Goal: Communication & Community: Answer question/provide support

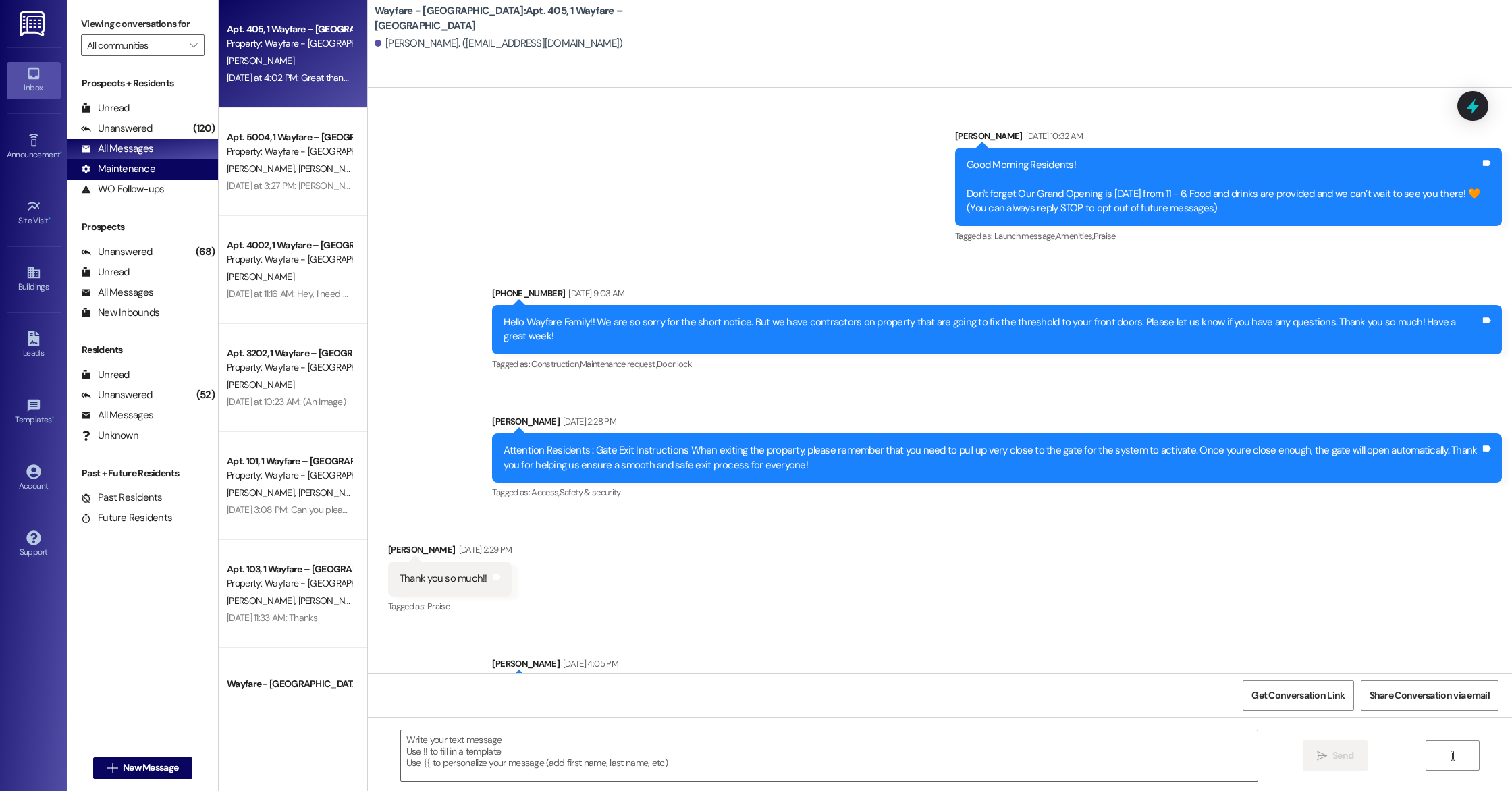
scroll to position [13217, 0]
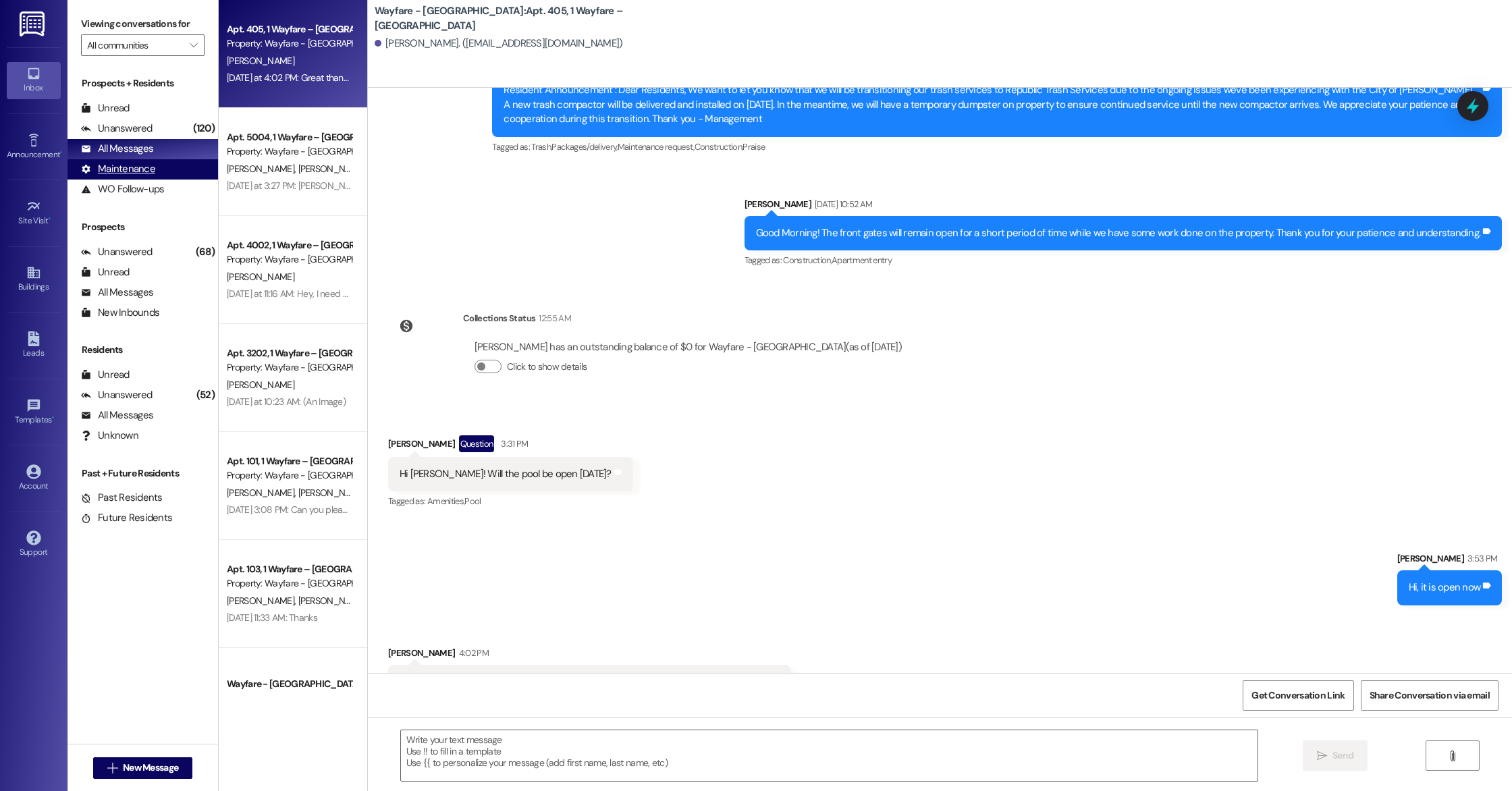
click at [150, 168] on div "Maintenance" at bounding box center [118, 169] width 74 height 14
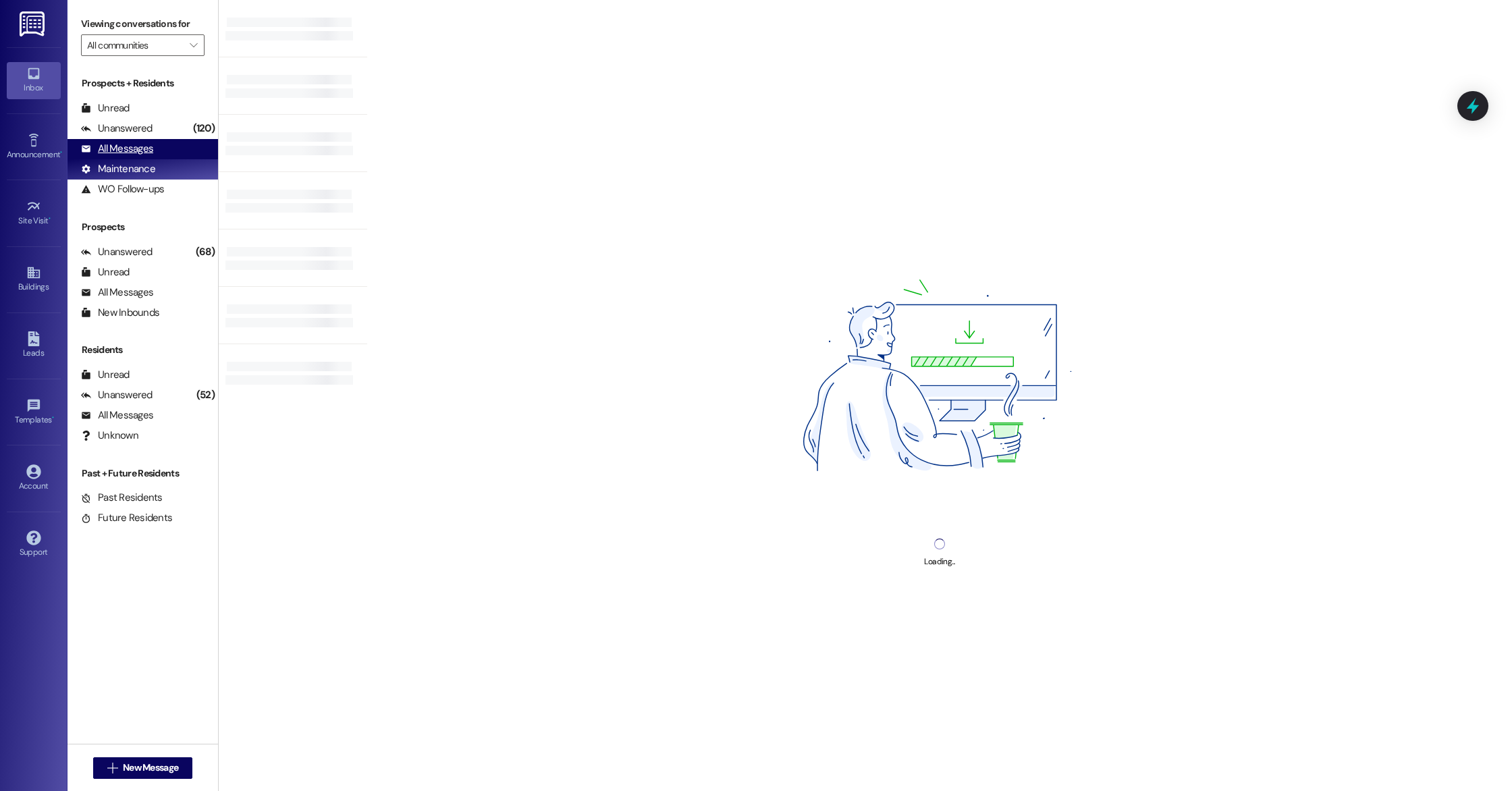
click at [150, 152] on div "All Messages" at bounding box center [117, 149] width 72 height 14
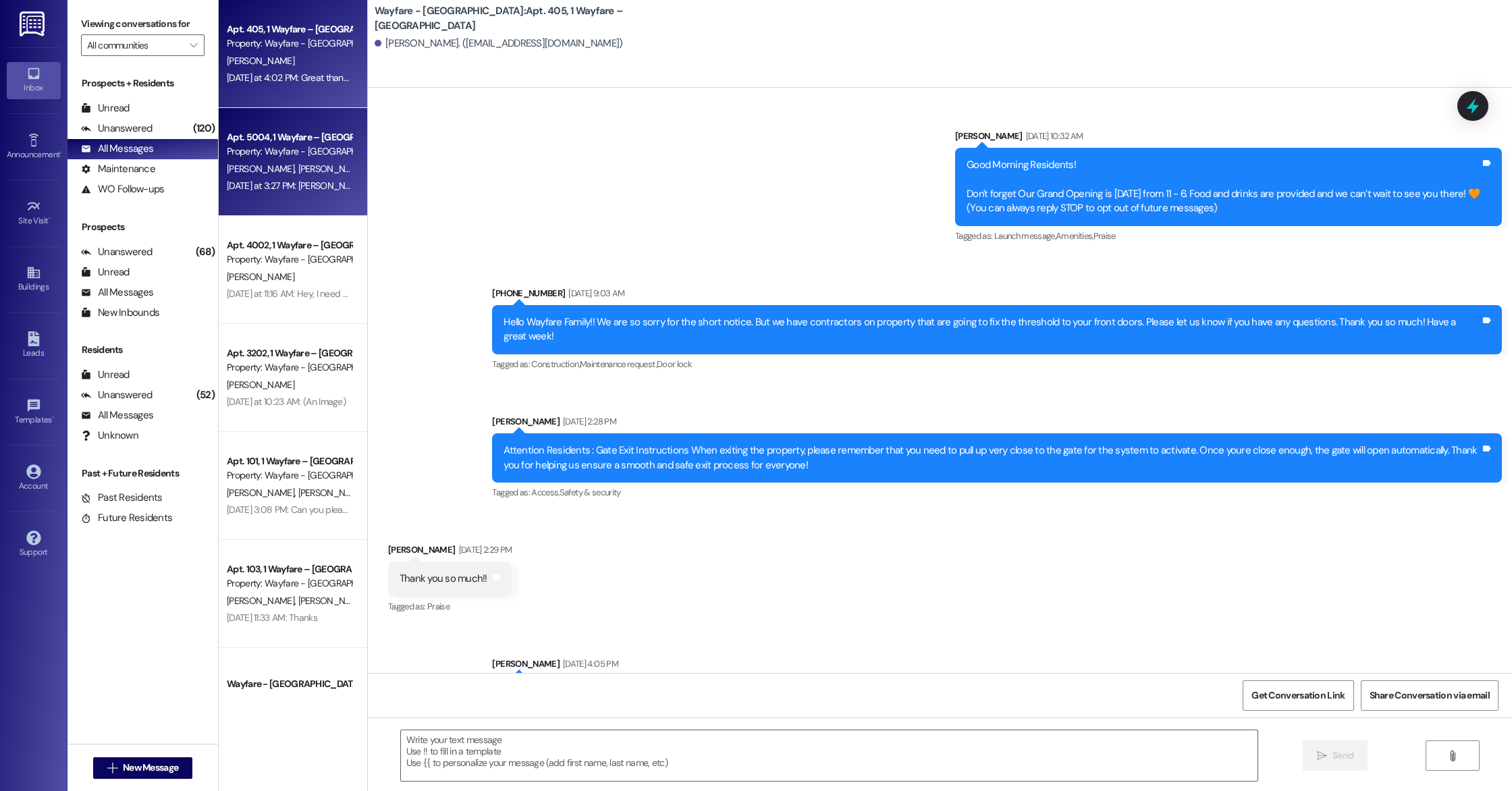
scroll to position [13310, 0]
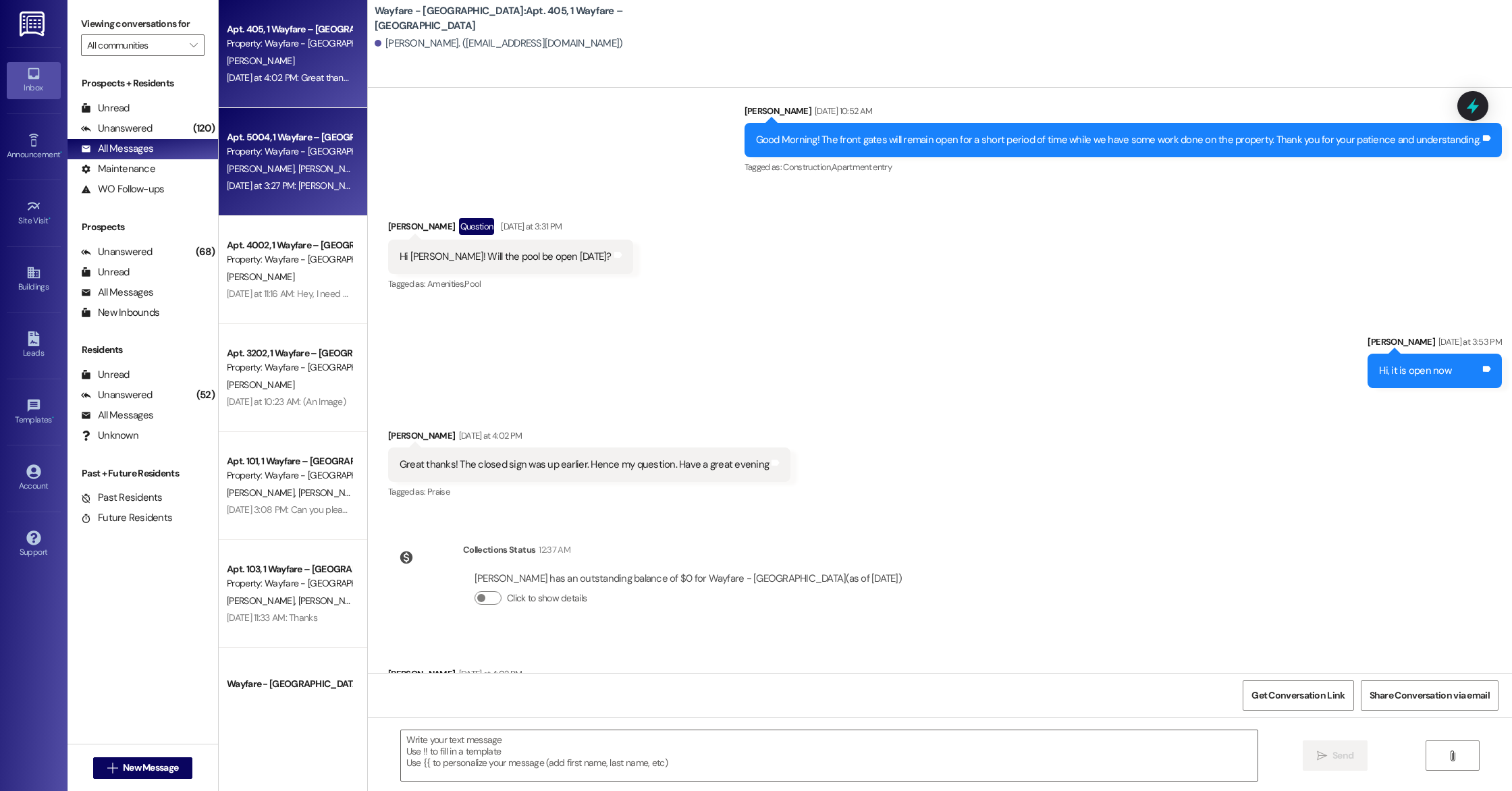
click at [241, 184] on div "[DATE] at 3:27 PM: [PERSON_NAME] my wife can't log in to sign. She requests a n…" at bounding box center [477, 186] width 501 height 12
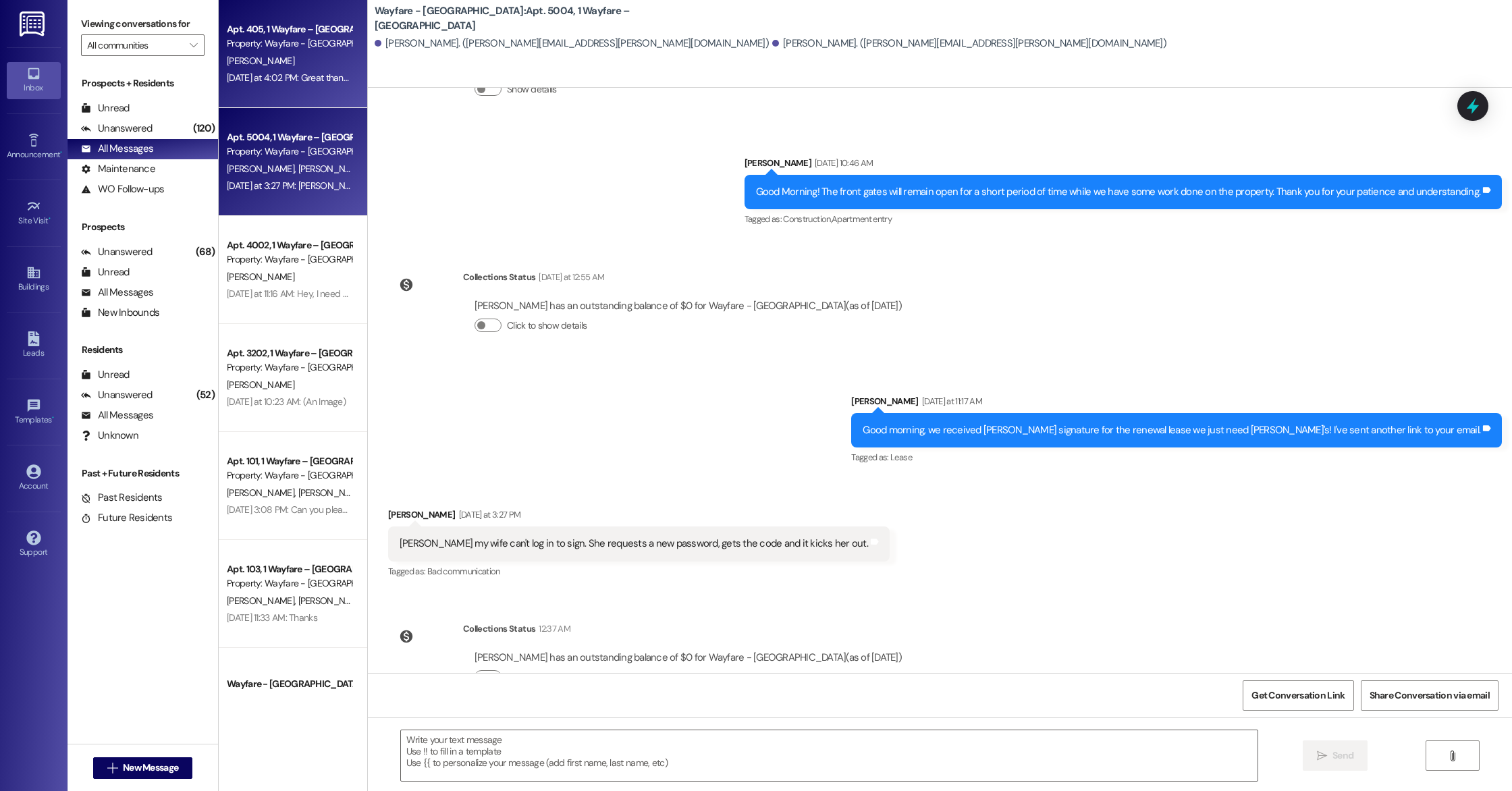
click at [259, 100] on div "Apt. 405, 1 Wayfare – [GEOGRAPHIC_DATA] Property: Wayfare - [GEOGRAPHIC_DATA] […" at bounding box center [293, 54] width 149 height 108
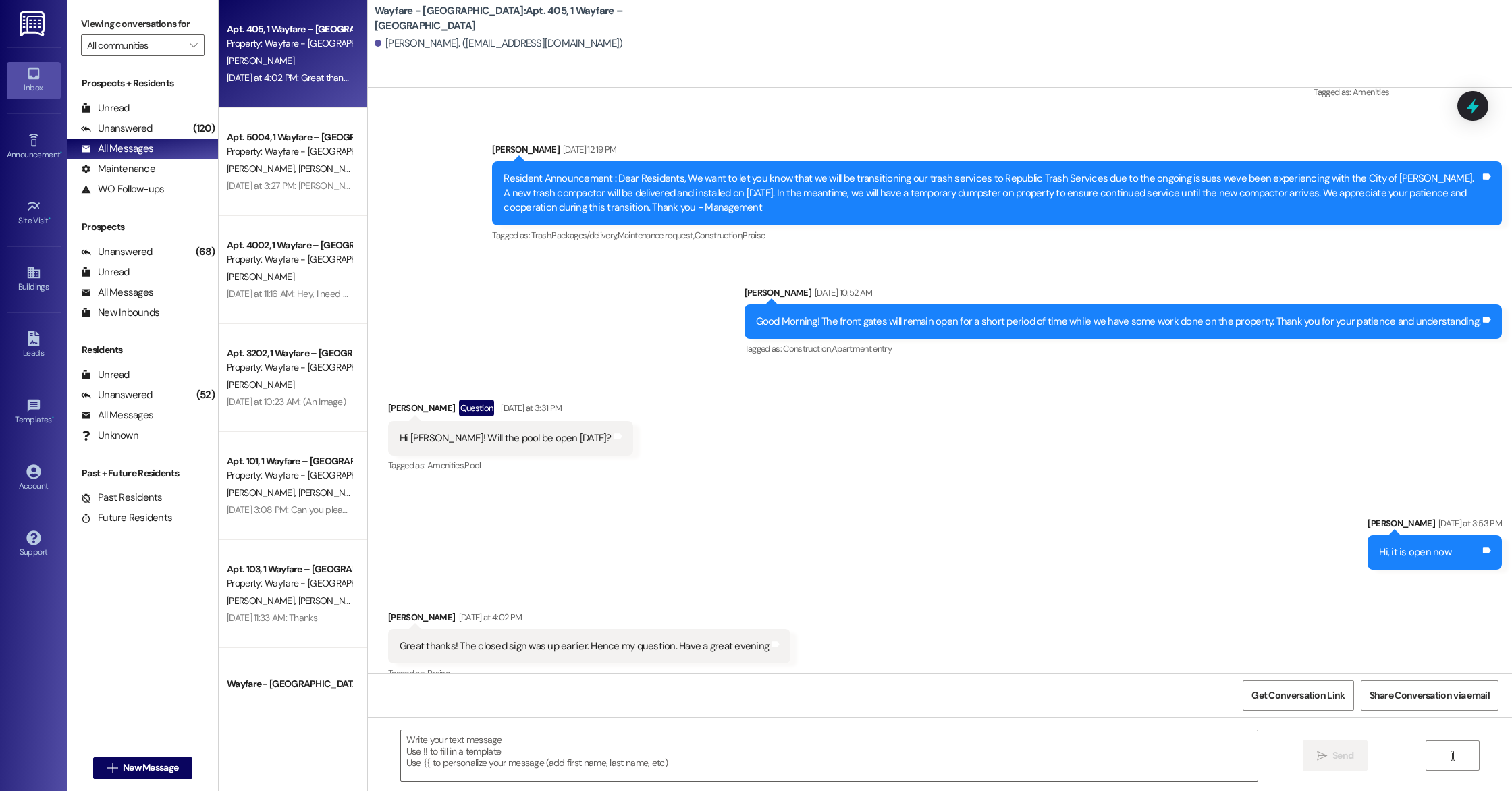
scroll to position [13092, 0]
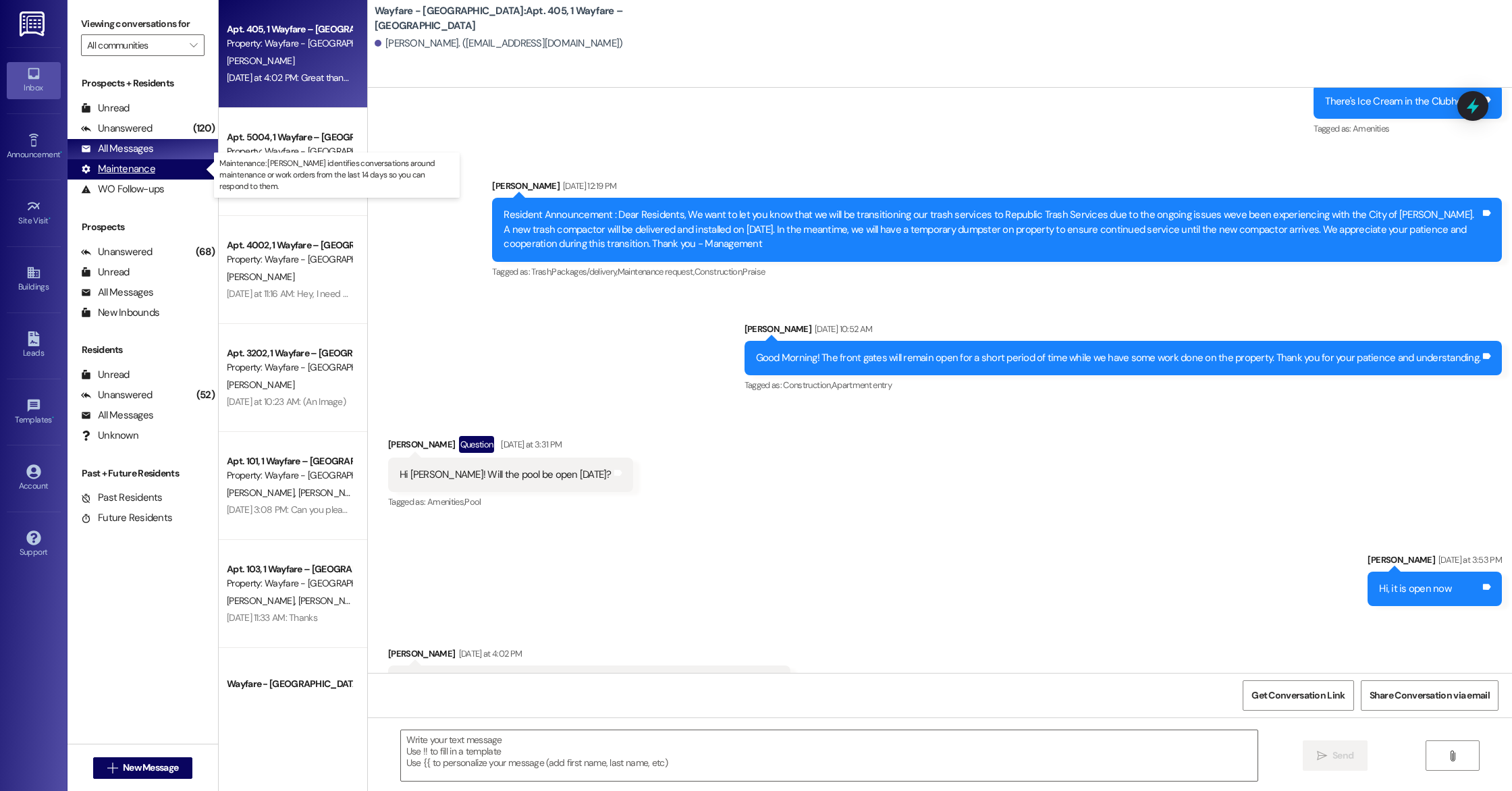
click at [138, 162] on div "Maintenance" at bounding box center [118, 169] width 74 height 14
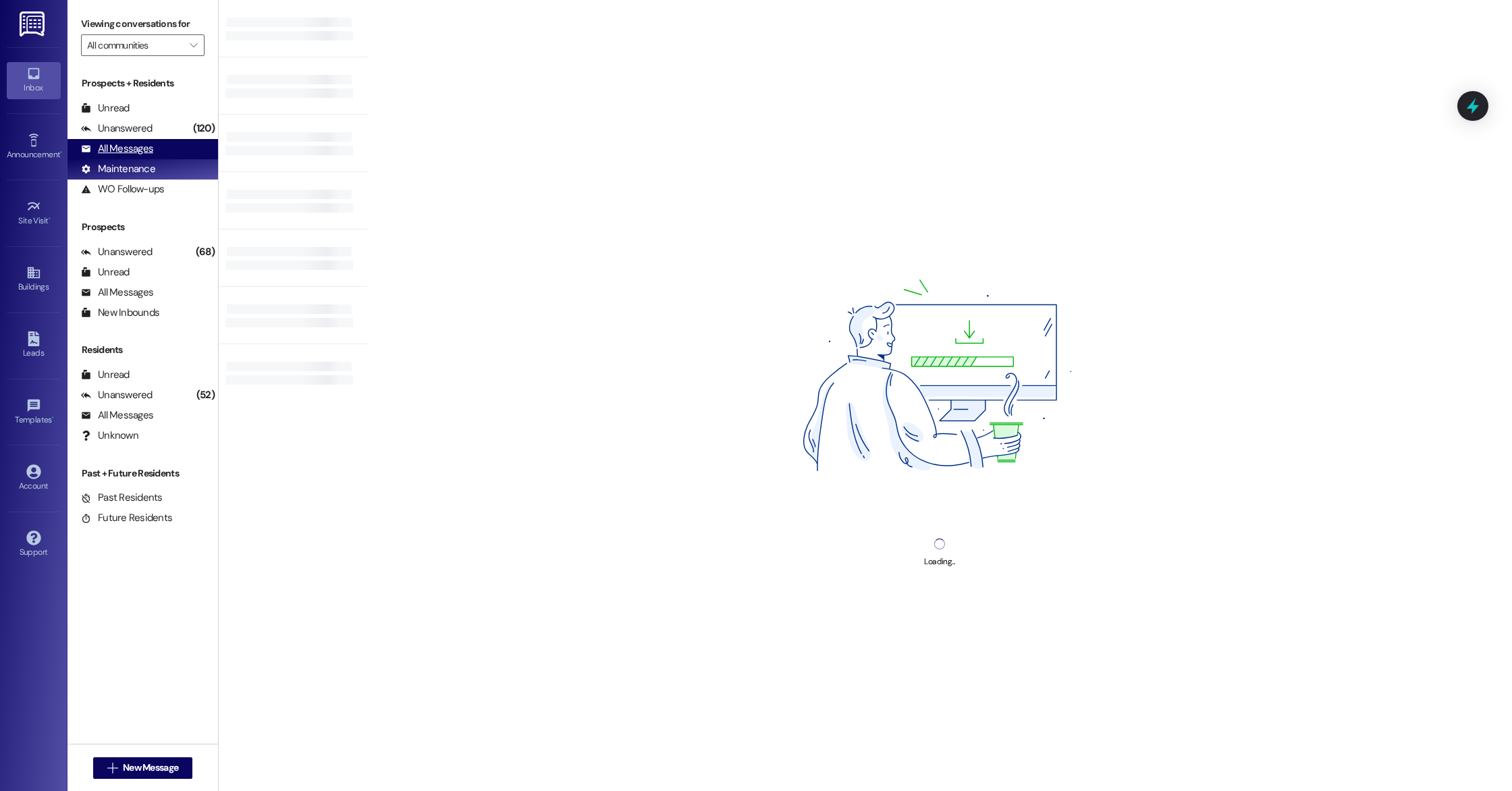
click at [138, 147] on div "All Messages" at bounding box center [117, 149] width 72 height 14
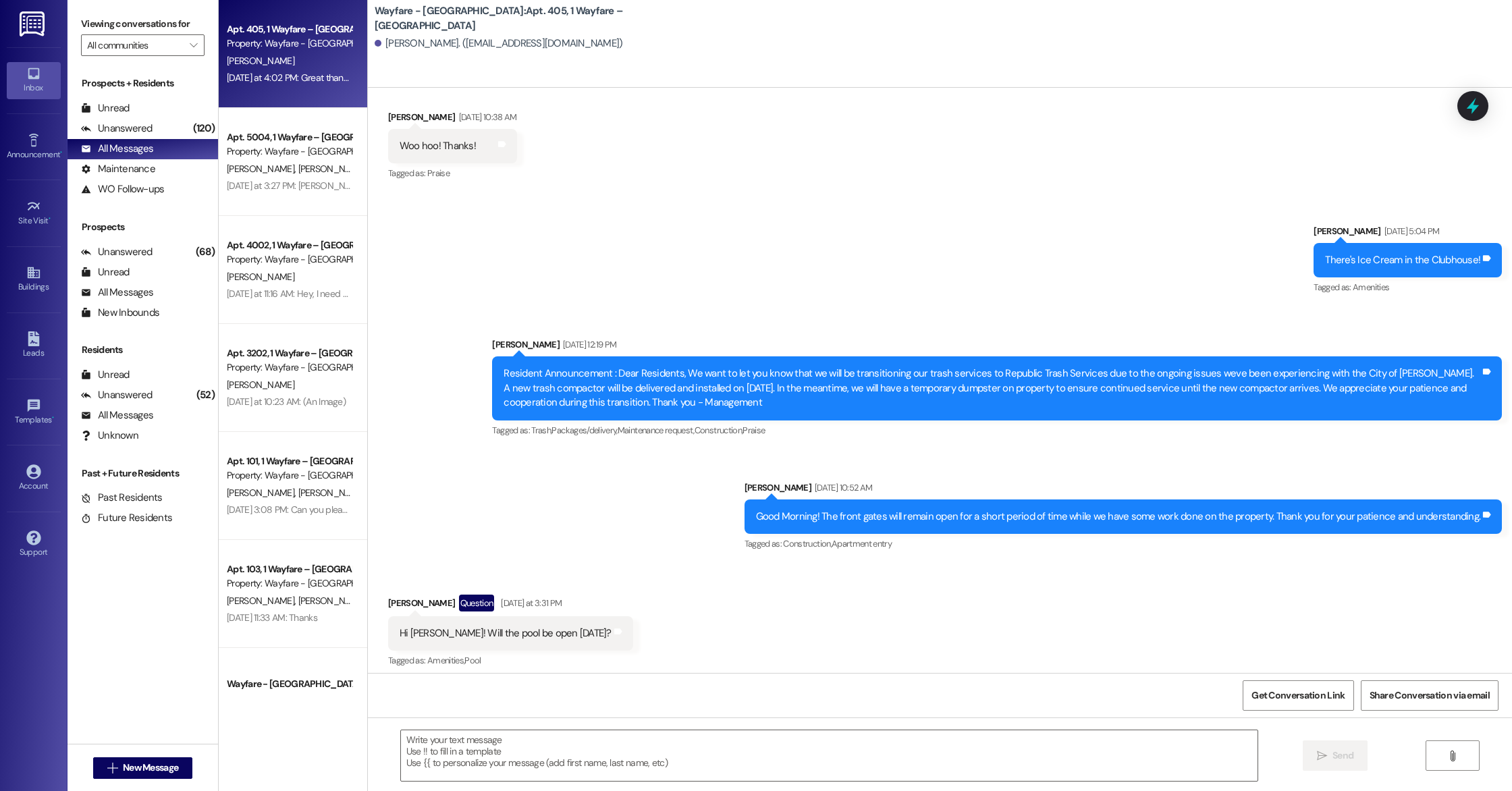
scroll to position [13310, 0]
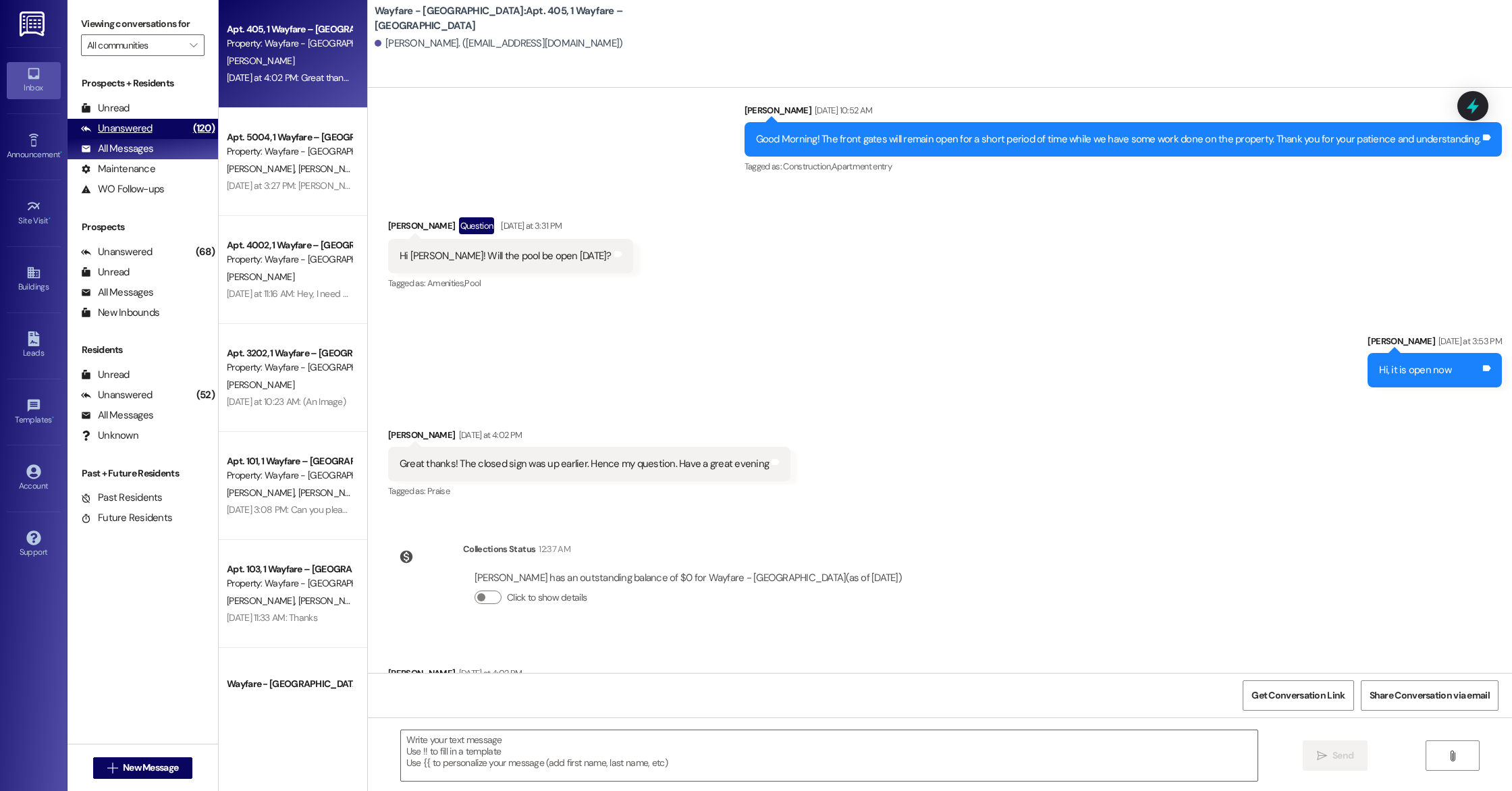
click at [123, 134] on div "Unanswered" at bounding box center [116, 128] width 72 height 14
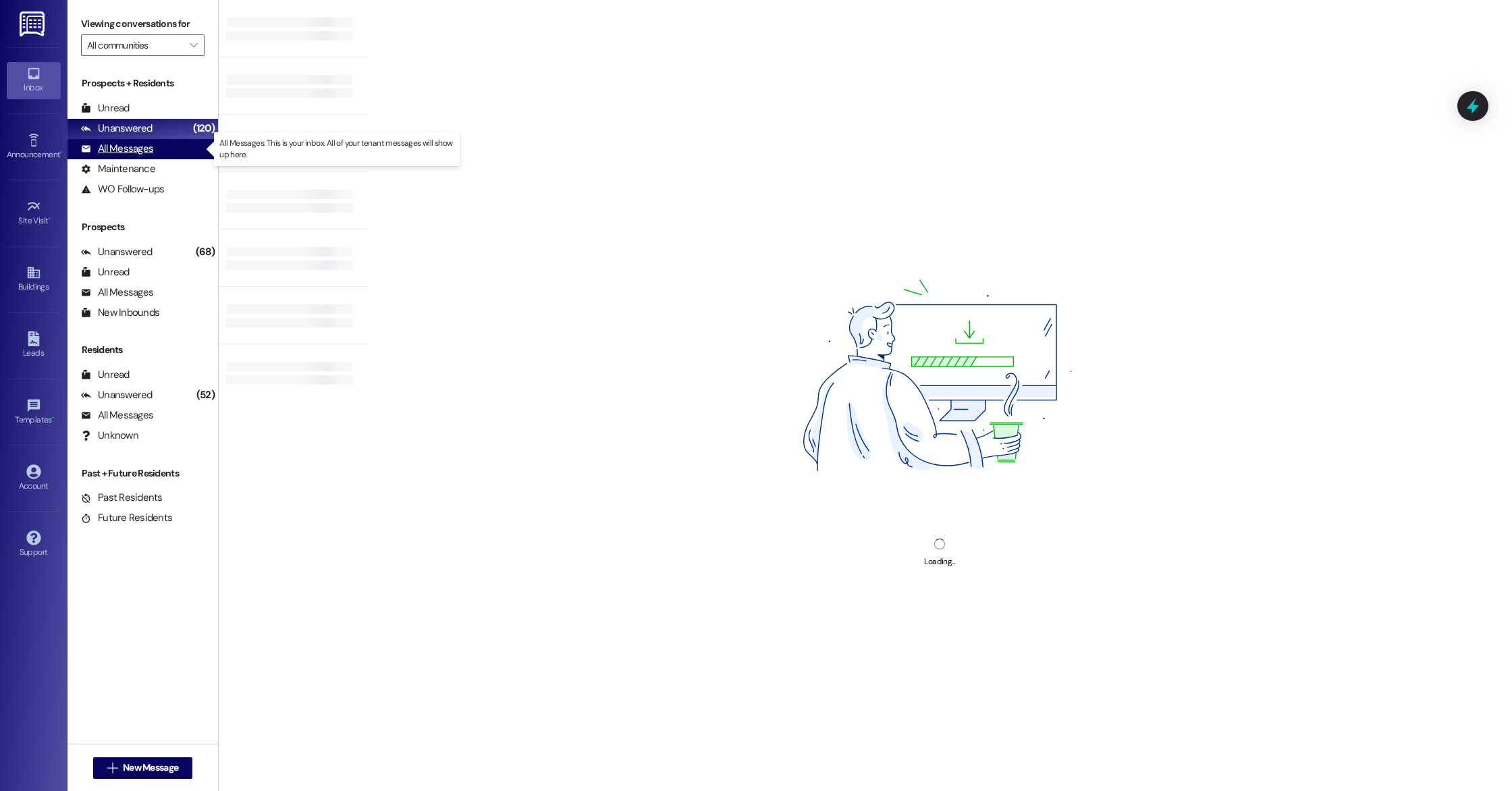
click at [125, 143] on div "All Messages" at bounding box center [117, 149] width 72 height 14
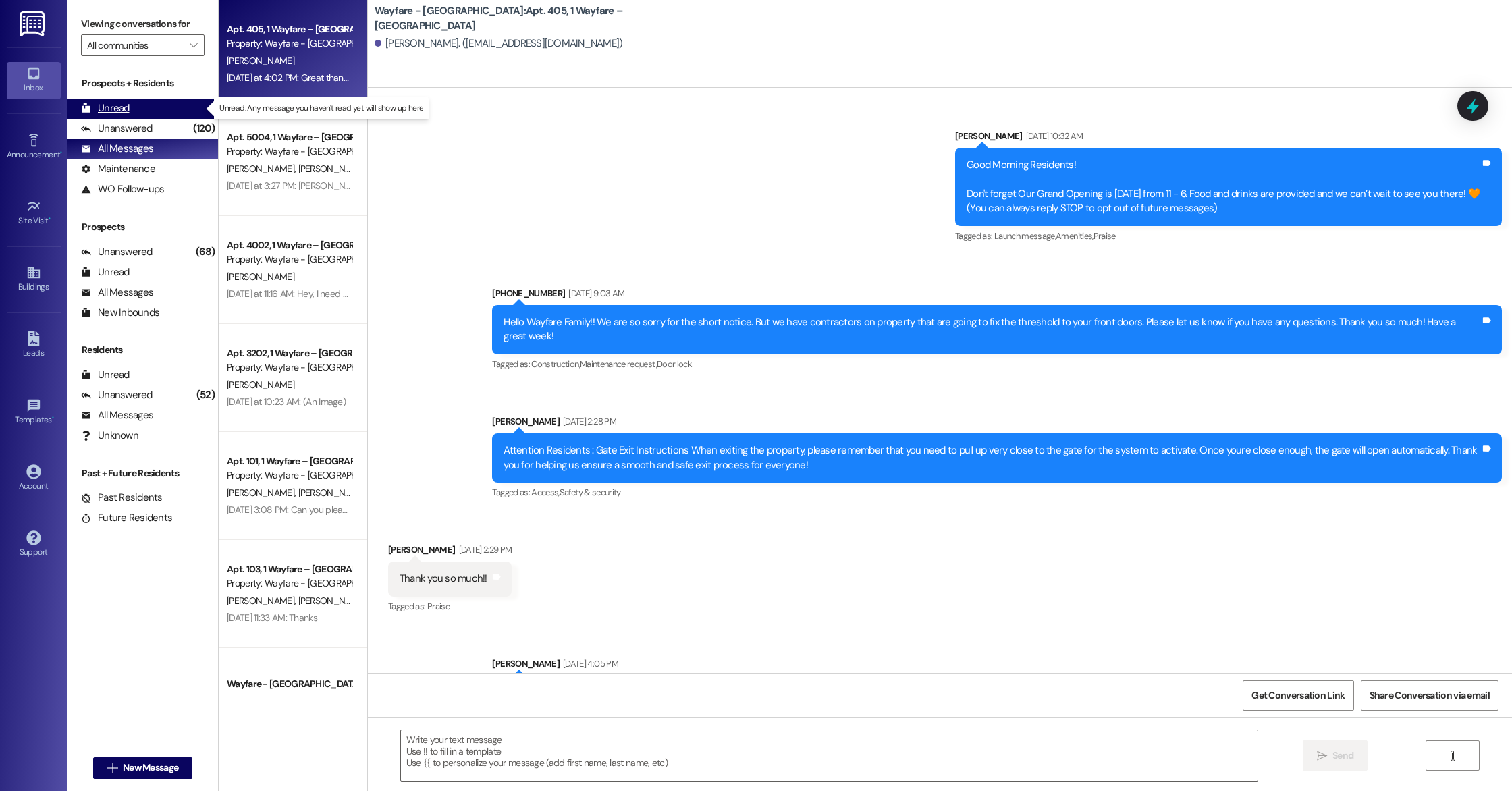
scroll to position [13310, 0]
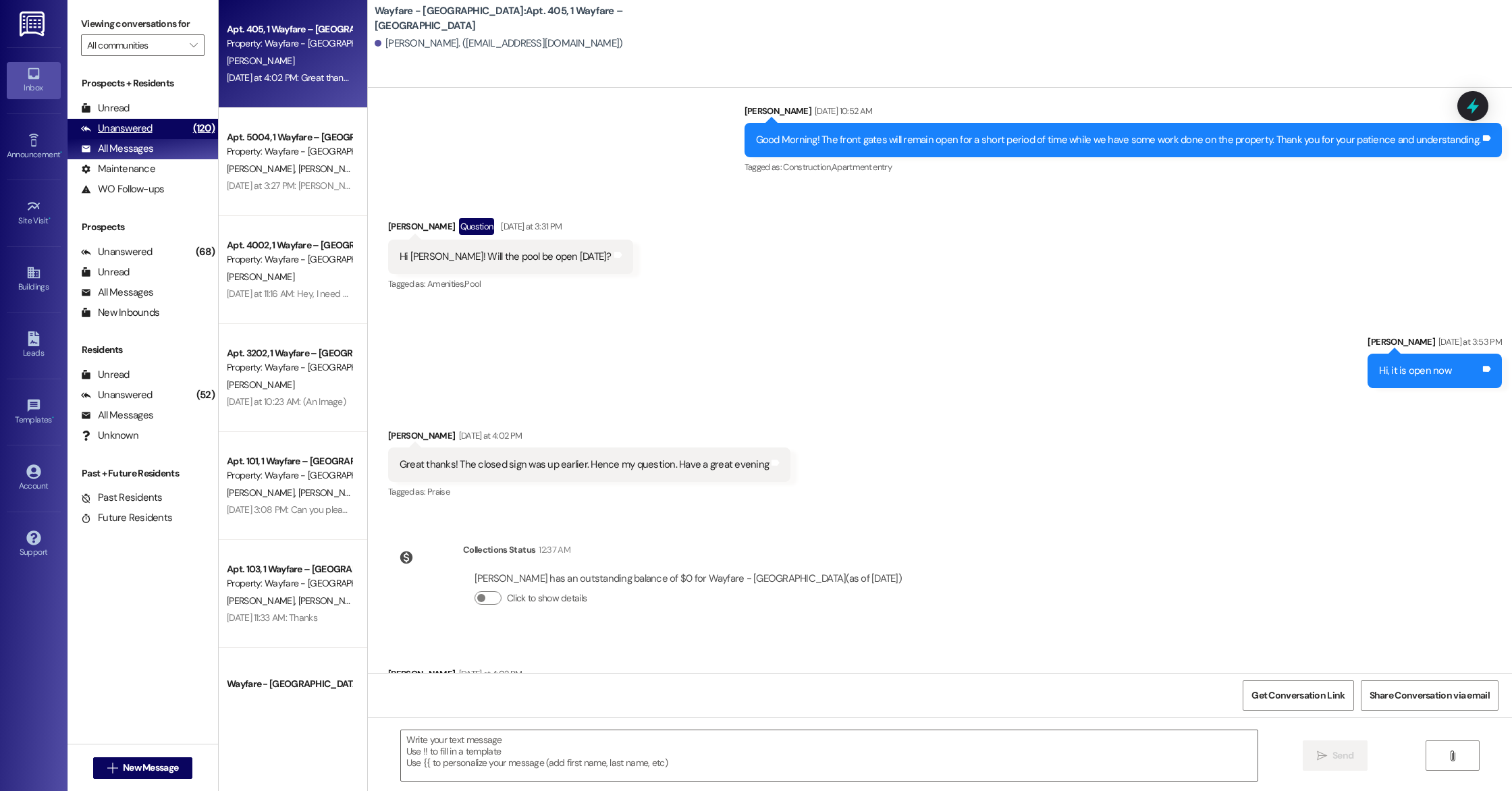
click at [189, 135] on div "(120)" at bounding box center [204, 128] width 29 height 21
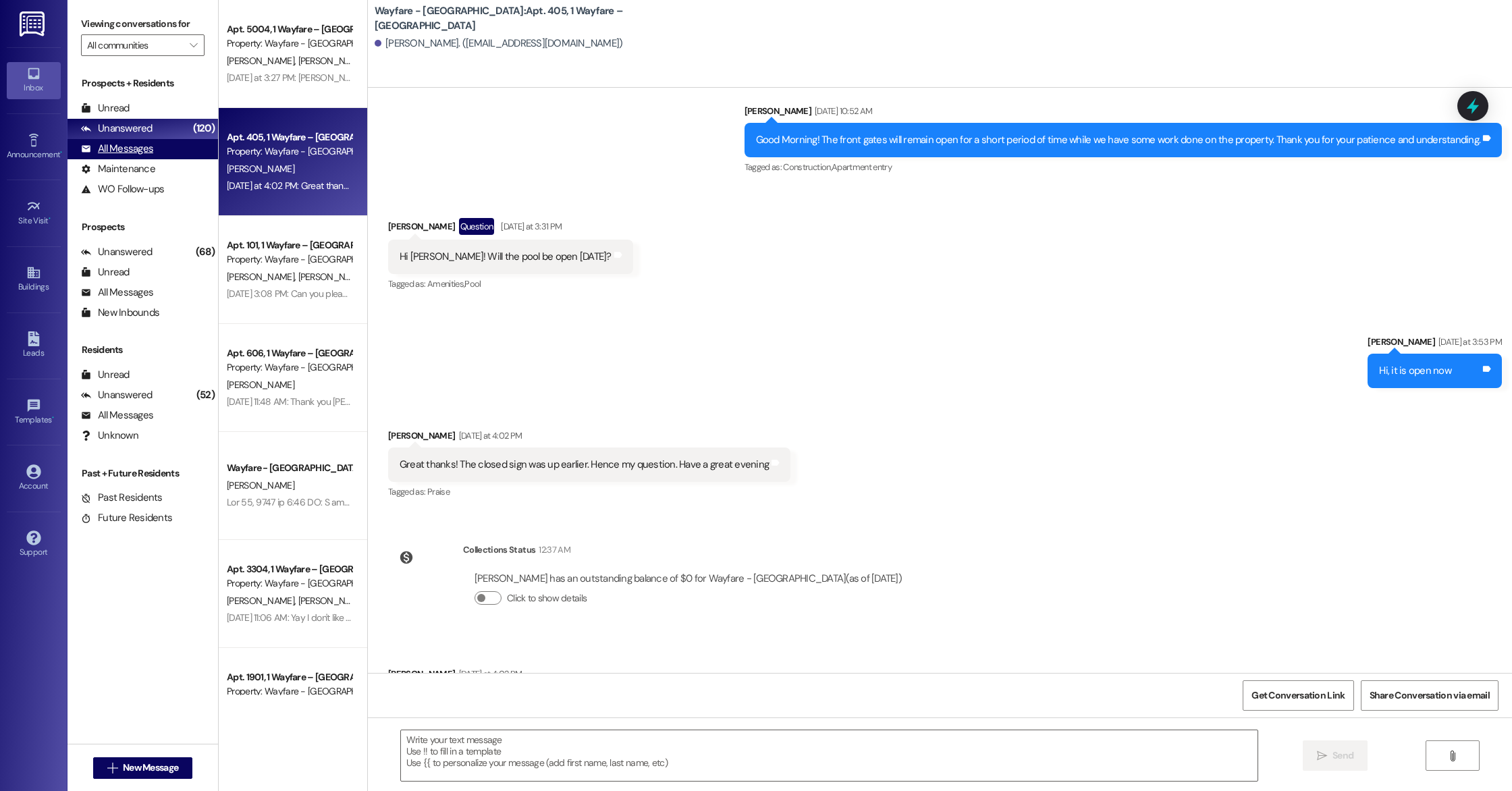
click at [179, 143] on div "All Messages (undefined)" at bounding box center [142, 149] width 150 height 20
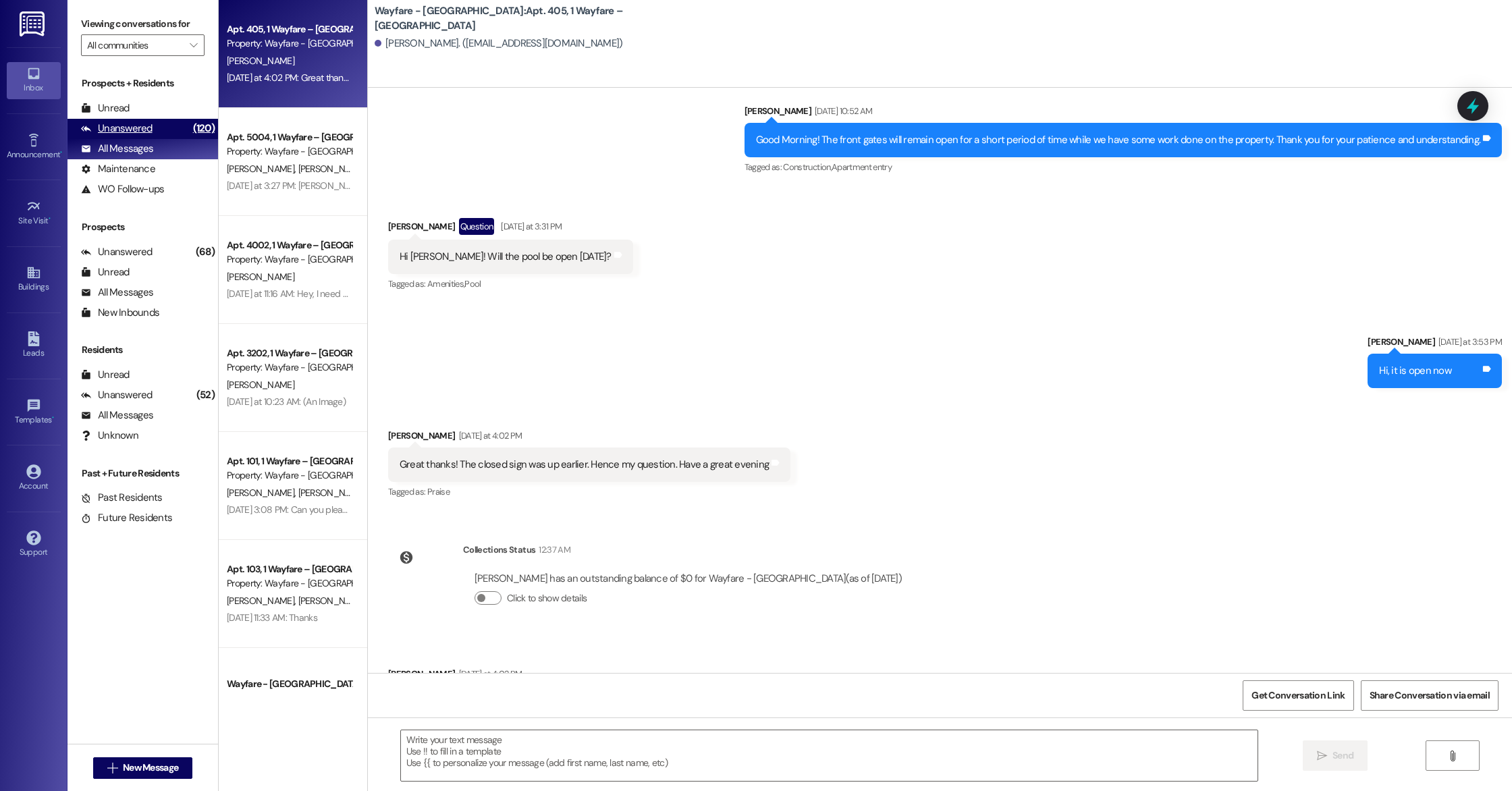
click at [149, 134] on div "Unanswered" at bounding box center [116, 128] width 72 height 14
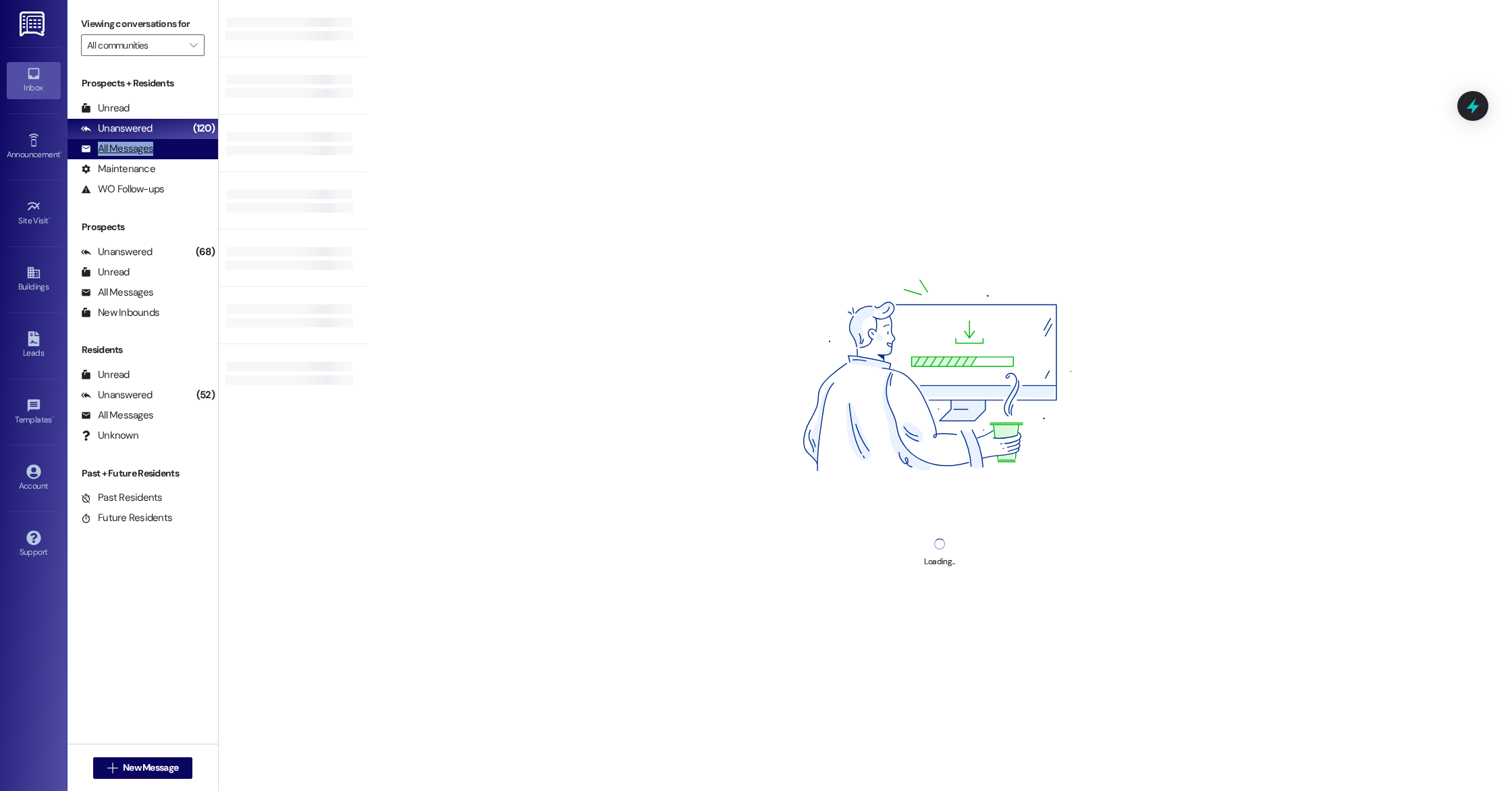
click at [150, 142] on div "All Messages" at bounding box center [117, 149] width 72 height 14
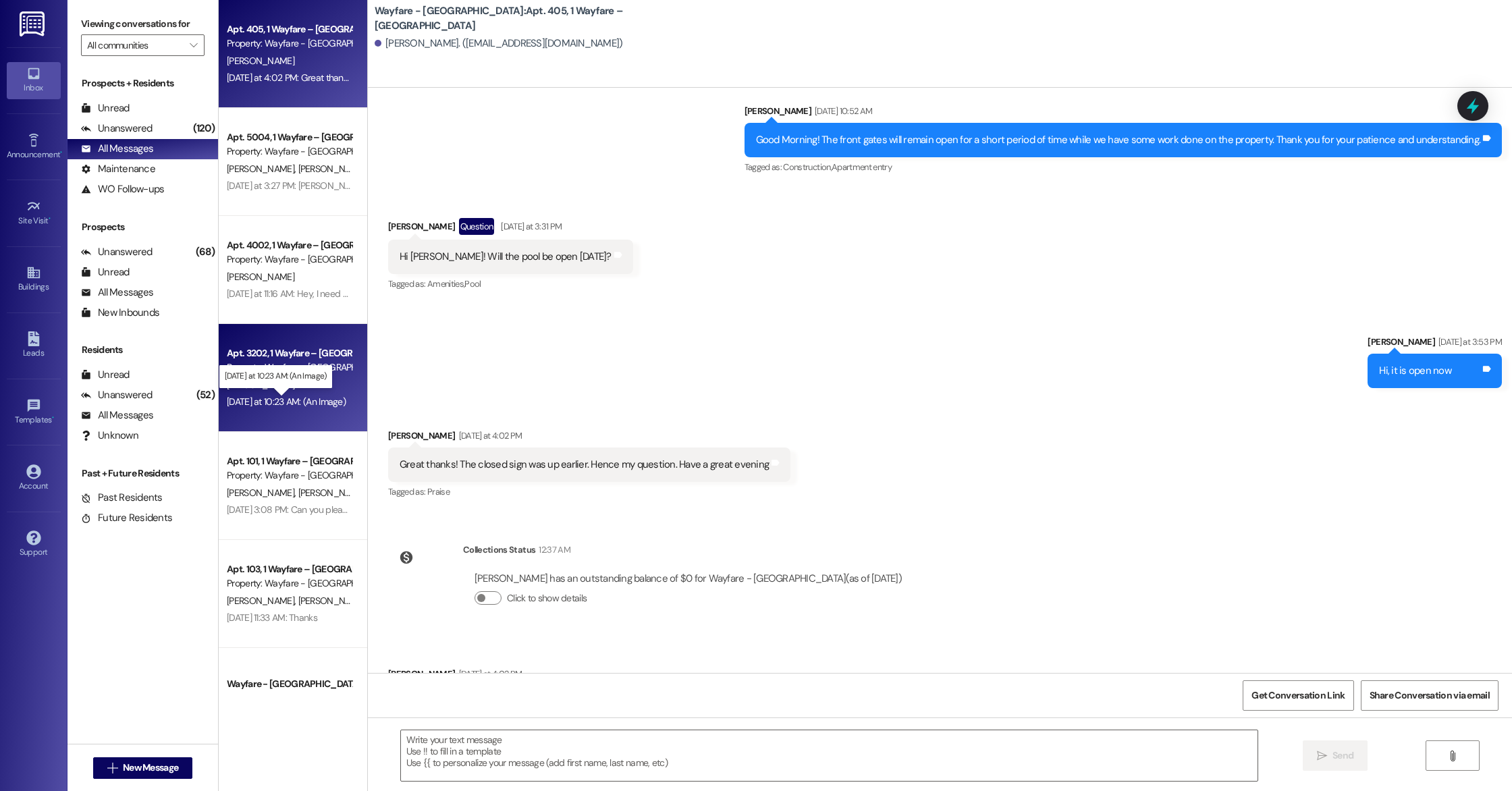
click at [279, 400] on div "[DATE] at 10:23 AM: (An Image) [DATE] at 10:23 AM: (An Image)" at bounding box center [285, 402] width 119 height 12
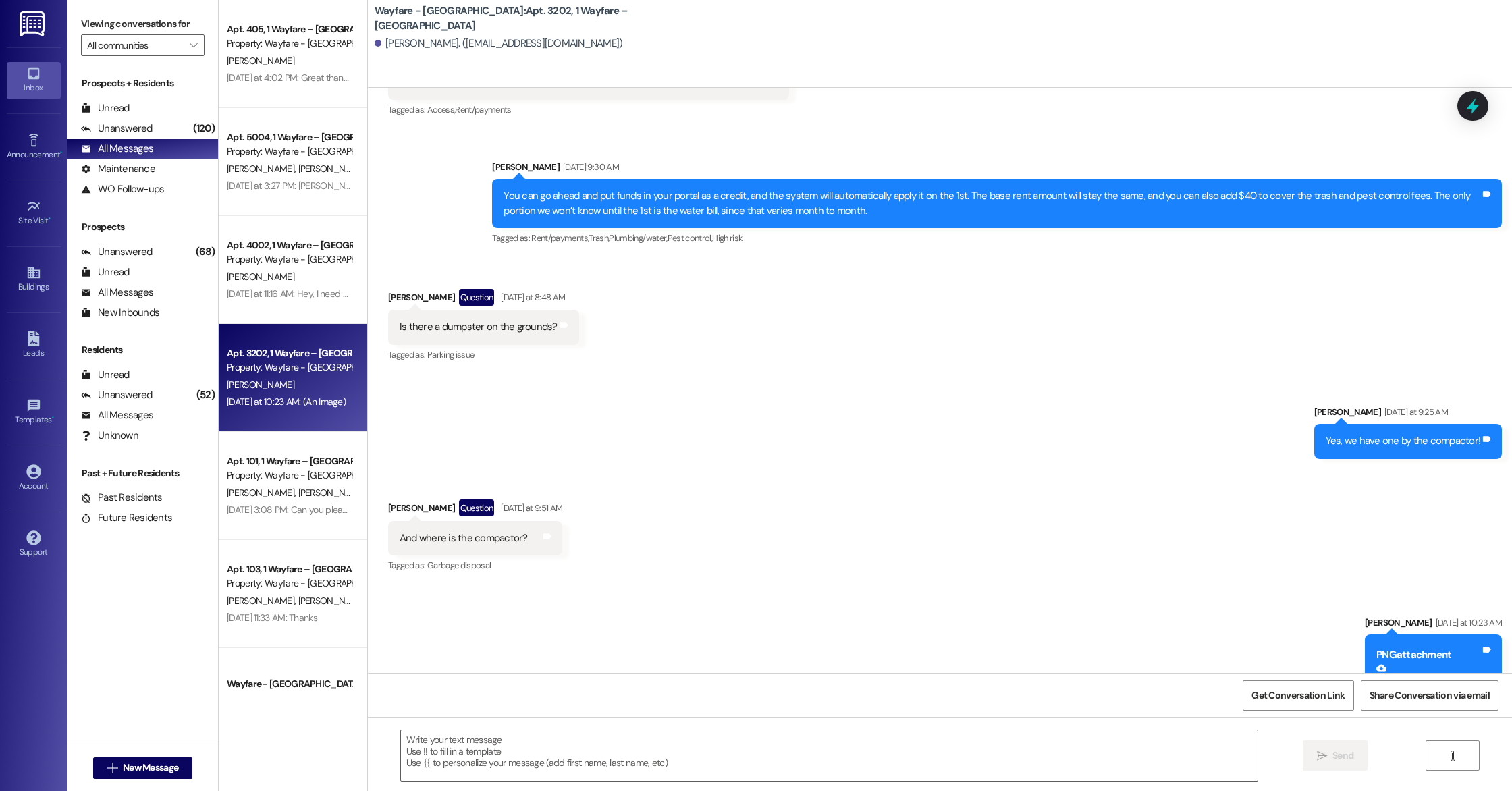
scroll to position [7209, 0]
